Goal: Navigation & Orientation: Understand site structure

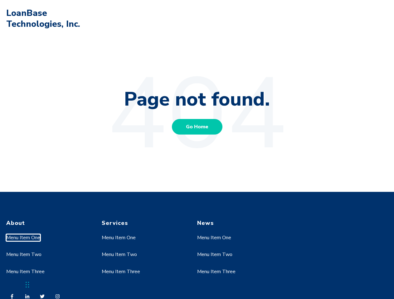
click at [23, 238] on link "Menu Item One" at bounding box center [23, 237] width 34 height 7
click at [23, 255] on link "Menu Item Two" at bounding box center [23, 254] width 35 height 7
click at [119, 238] on link "Menu Item One" at bounding box center [119, 237] width 34 height 7
click at [119, 255] on link "Menu Item Two" at bounding box center [119, 254] width 35 height 7
click at [121, 272] on link "Menu Item Three" at bounding box center [121, 271] width 38 height 7
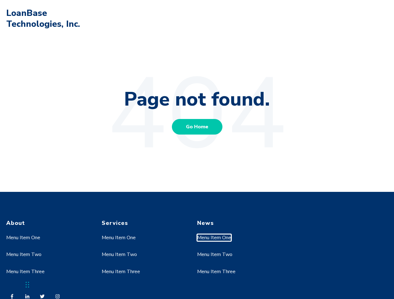
click at [214, 238] on link "Menu Item One" at bounding box center [214, 237] width 34 height 7
click at [214, 255] on link "Menu Item Two" at bounding box center [214, 254] width 35 height 7
click at [216, 272] on link "Menu Item Three" at bounding box center [216, 271] width 38 height 7
click at [27, 285] on div "Chat Widget" at bounding box center [15, 284] width 31 height 30
